Goal: Task Accomplishment & Management: Manage account settings

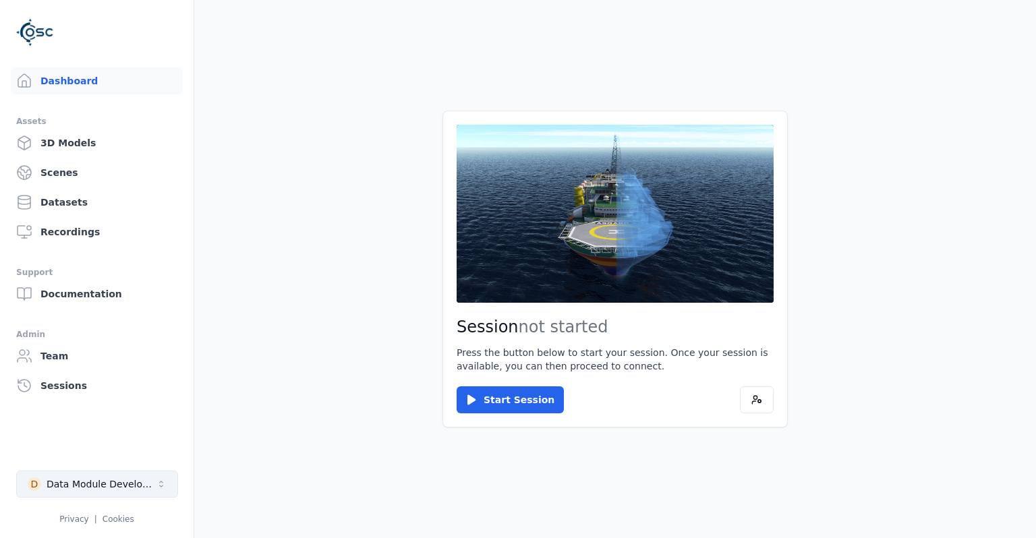
click at [125, 473] on button "D Data Module Development" at bounding box center [97, 484] width 162 height 27
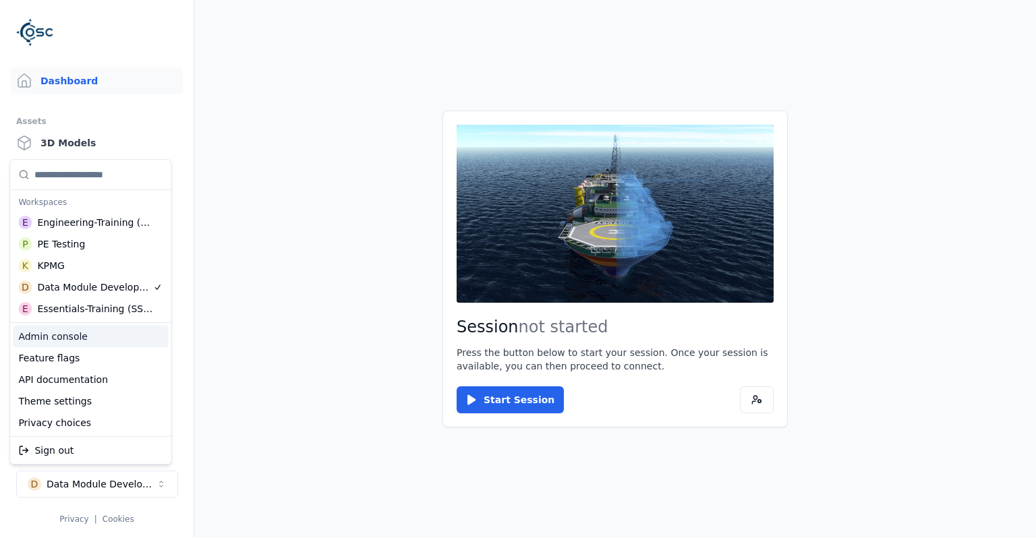
click at [96, 339] on div "Admin console" at bounding box center [90, 337] width 155 height 22
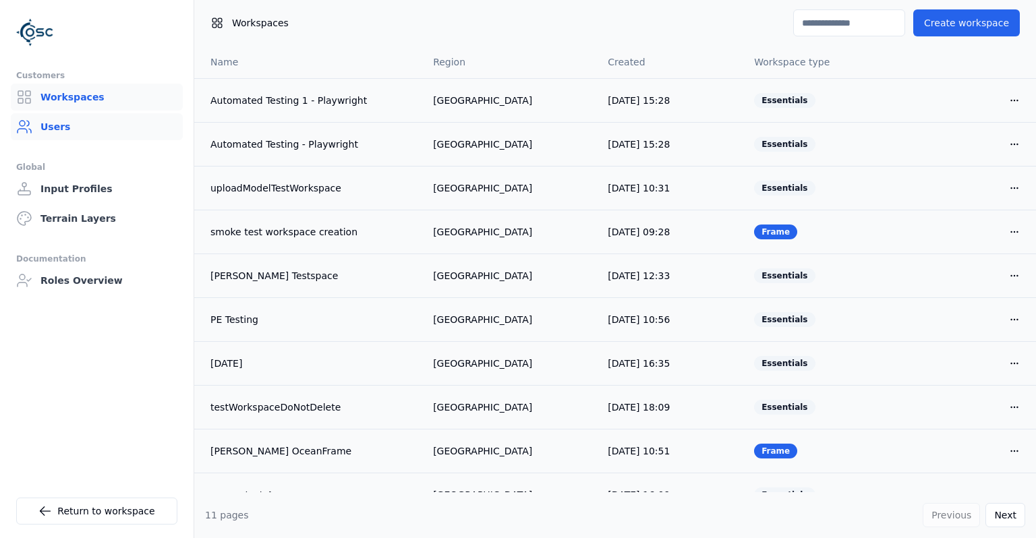
click at [134, 131] on link "Users" at bounding box center [97, 126] width 172 height 27
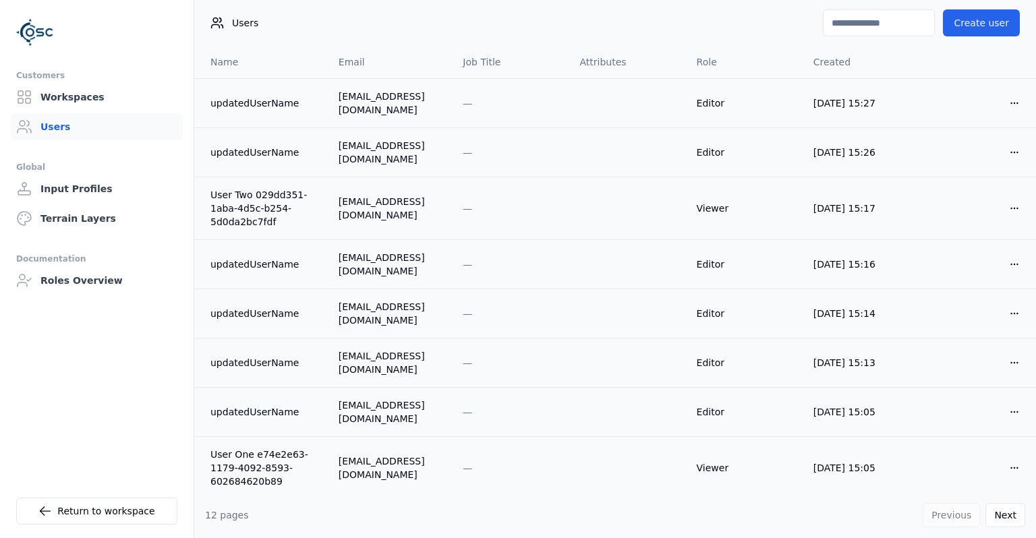
click at [841, 23] on input at bounding box center [879, 22] width 112 height 27
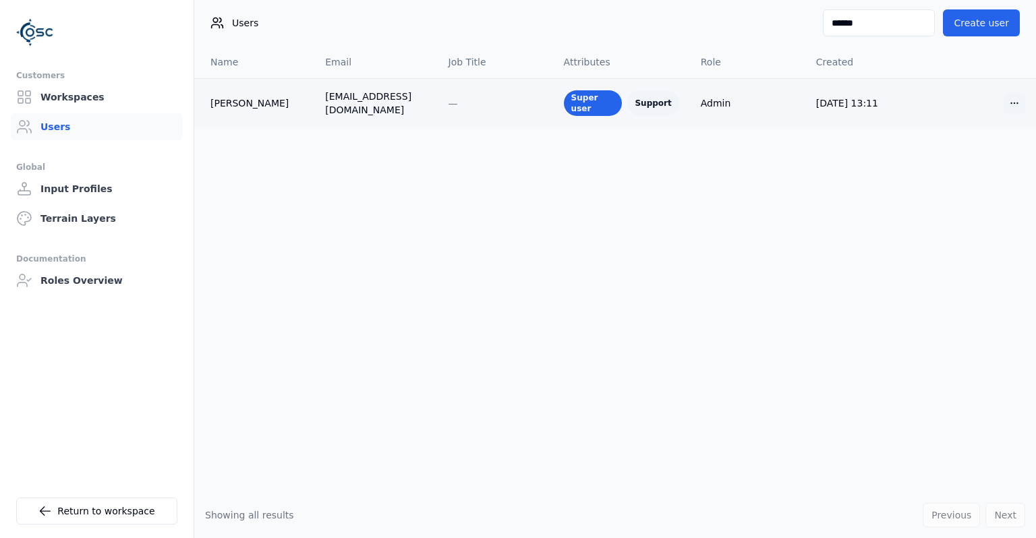
type input "******"
click at [1023, 105] on html "Customers Workspaces Users Global Input Profiles Terrain Layers Documentation R…" at bounding box center [518, 269] width 1036 height 538
click at [988, 131] on div "Edit" at bounding box center [982, 130] width 80 height 22
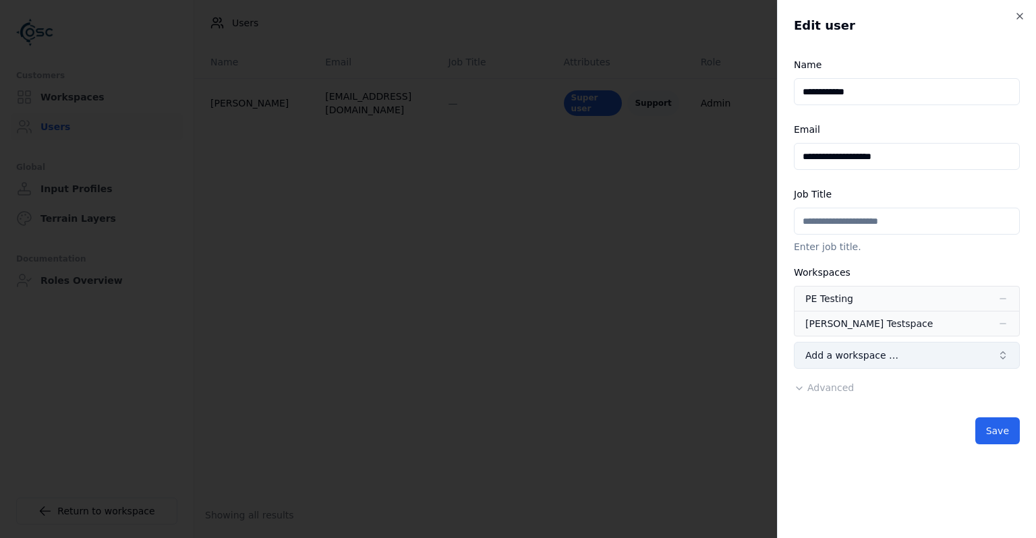
click at [851, 361] on span "Add a workspace …" at bounding box center [851, 355] width 93 height 13
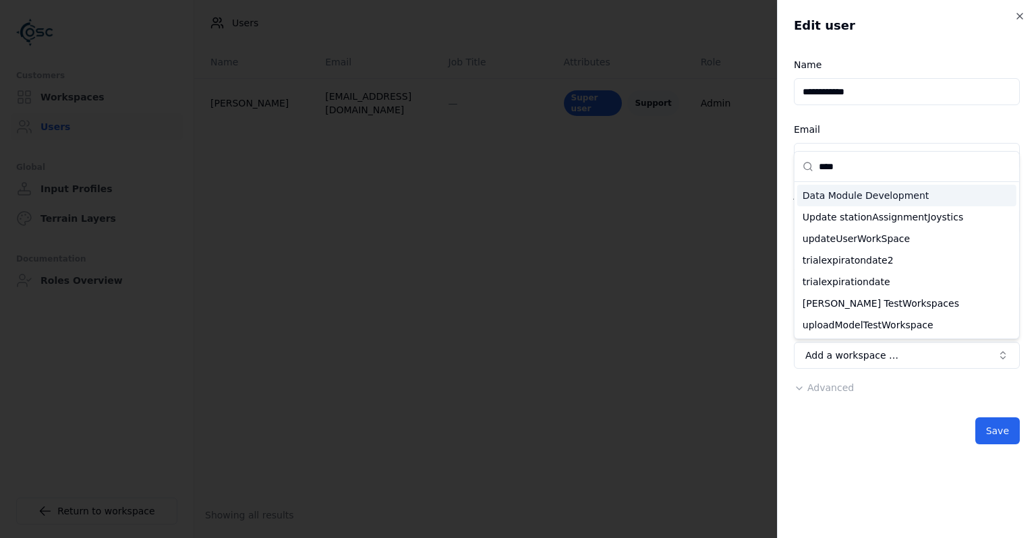
type input "****"
click at [890, 196] on div "Data Module Development" at bounding box center [906, 196] width 219 height 22
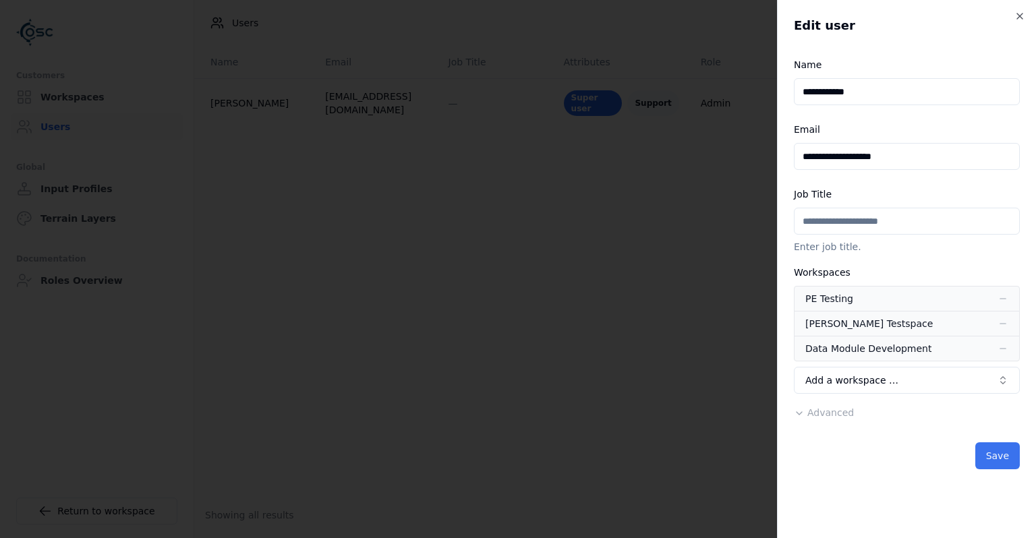
click at [993, 462] on button "Save" at bounding box center [997, 455] width 45 height 27
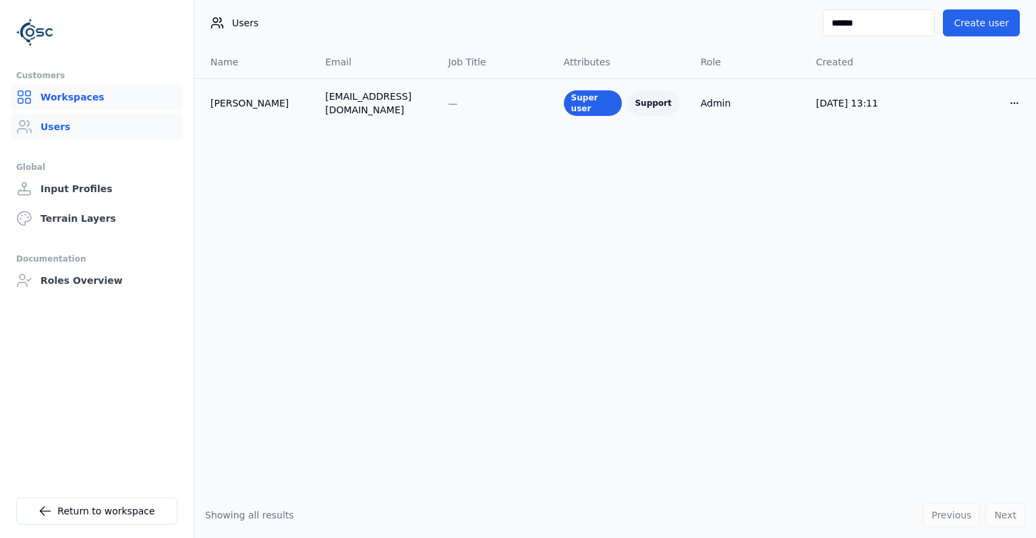
click at [52, 96] on link "Workspaces" at bounding box center [97, 97] width 172 height 27
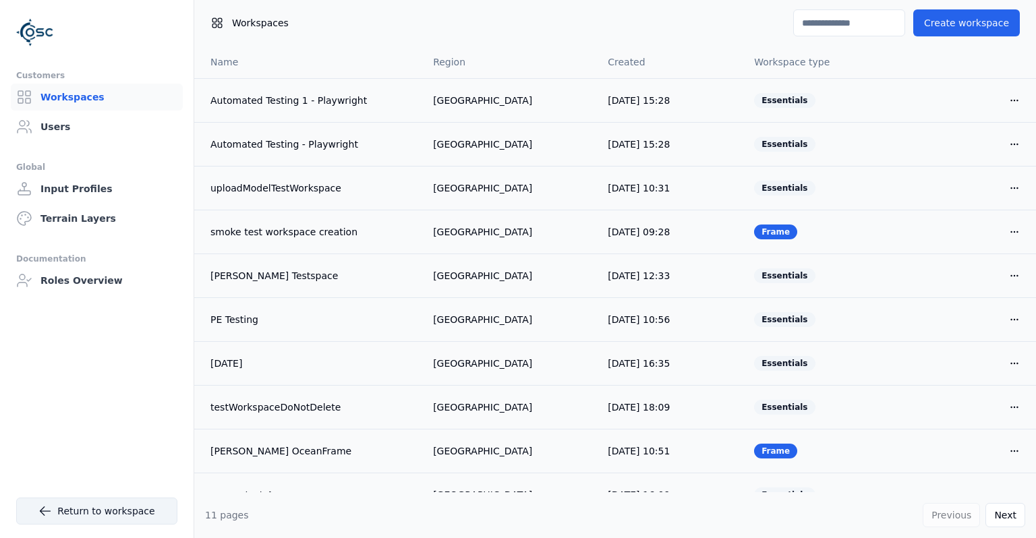
click at [150, 514] on link "Return to workspace" at bounding box center [96, 511] width 161 height 27
